Goal: Find specific page/section: Find specific page/section

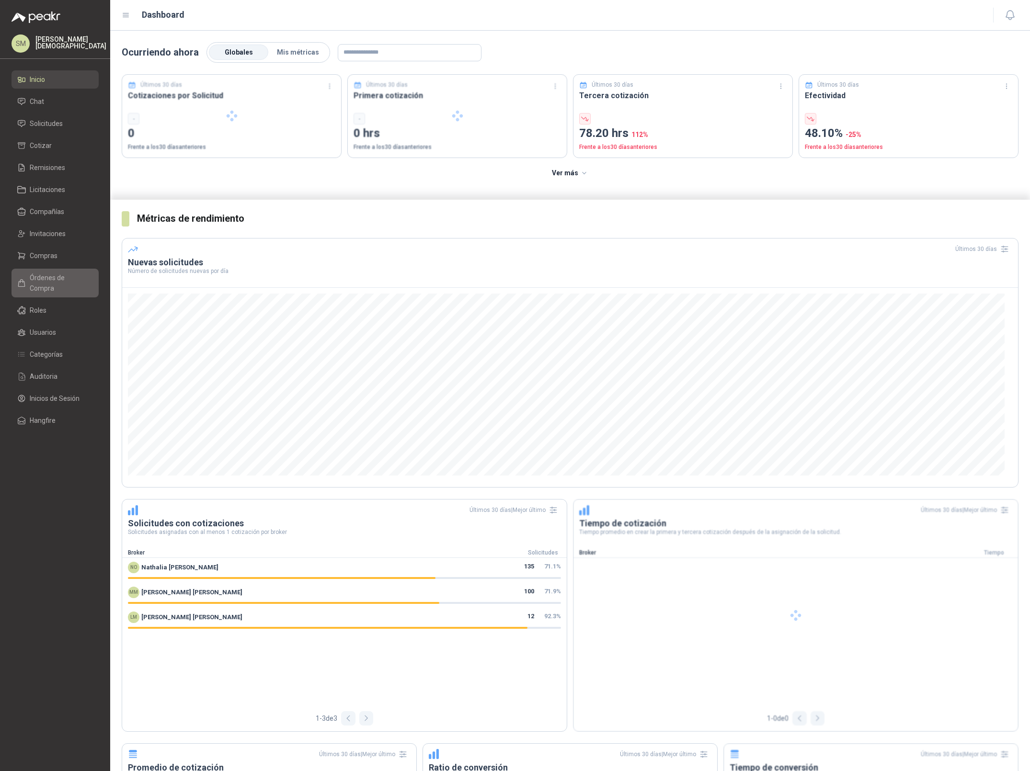
click at [52, 280] on span "Órdenes de Compra" at bounding box center [60, 282] width 60 height 21
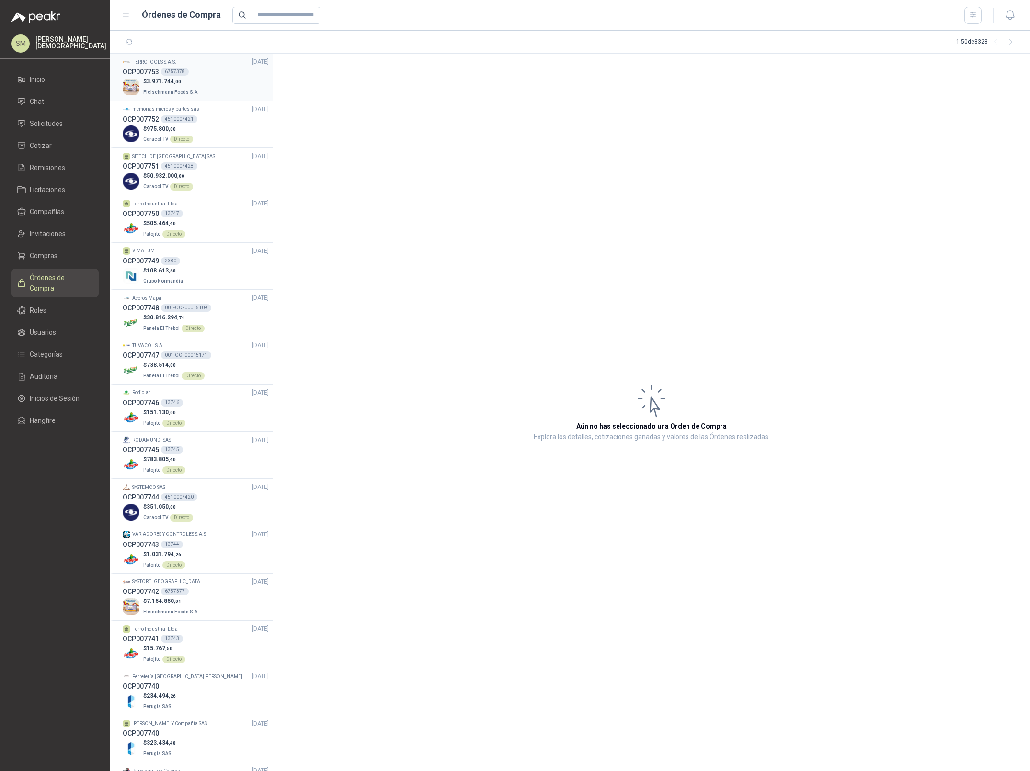
click at [195, 87] on p "Fleischmann Foods S.A." at bounding box center [171, 91] width 57 height 11
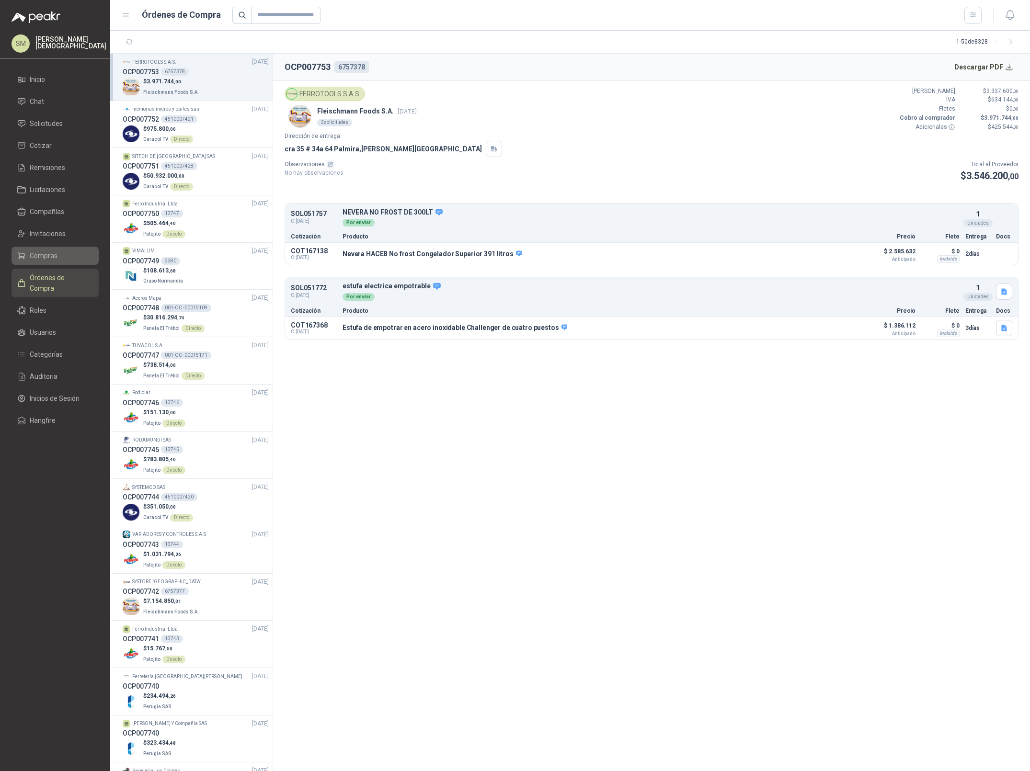
click at [49, 255] on span "Compras" at bounding box center [44, 255] width 28 height 11
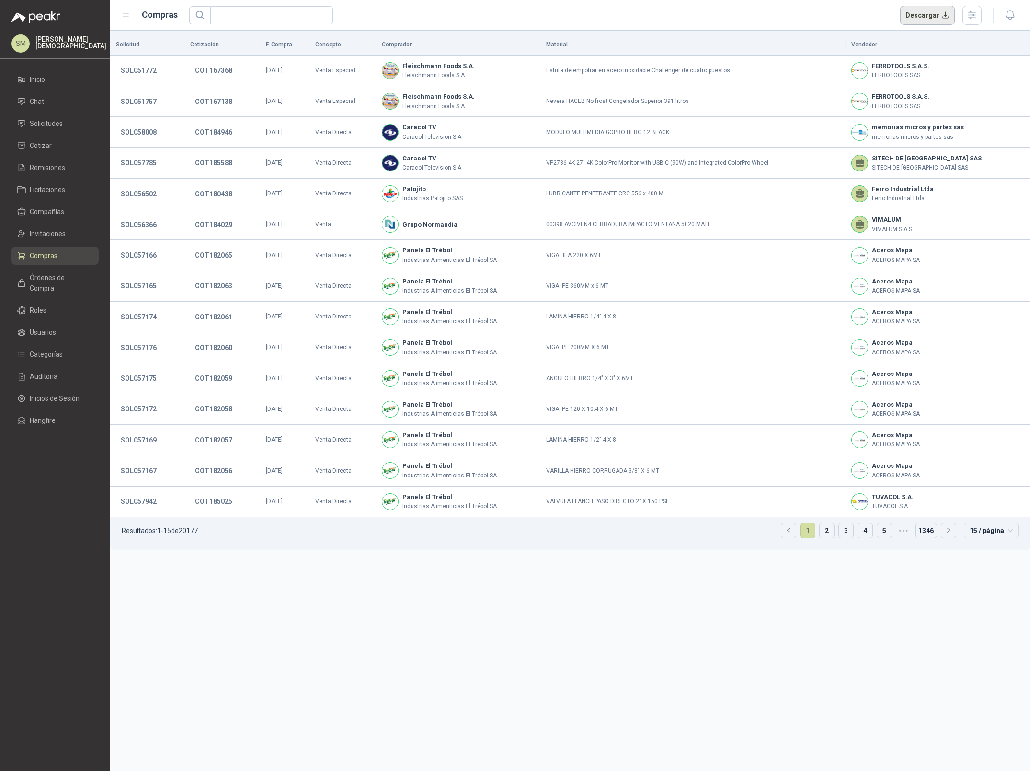
click at [935, 18] on button "Descargar" at bounding box center [927, 15] width 55 height 19
